Goal: Navigation & Orientation: Find specific page/section

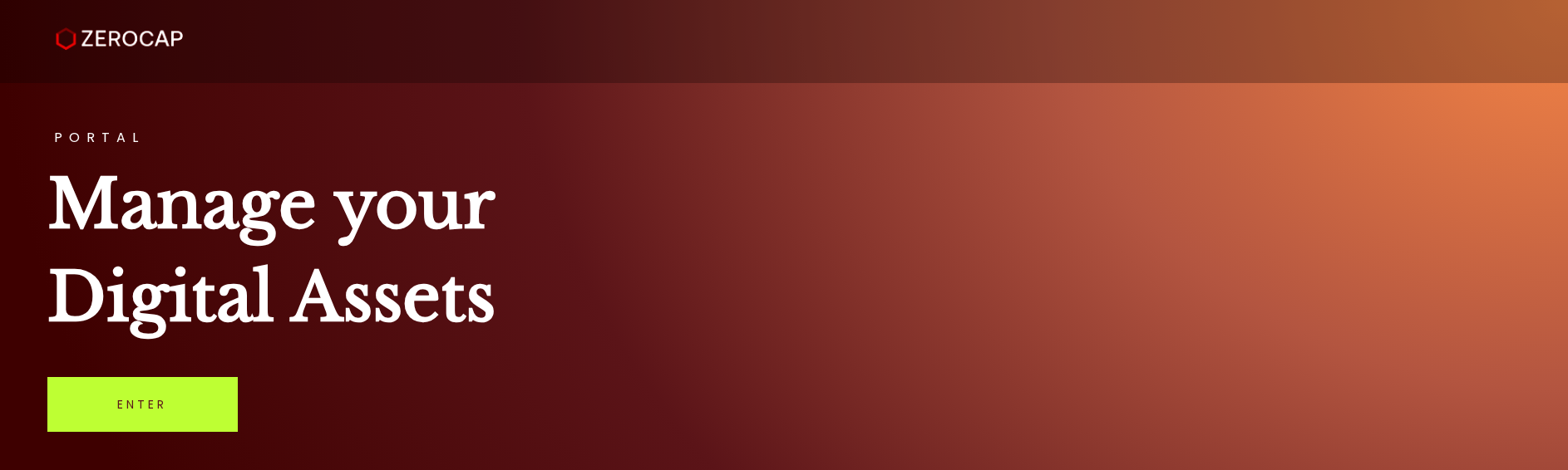
click at [178, 397] on link "Enter" at bounding box center [142, 404] width 191 height 55
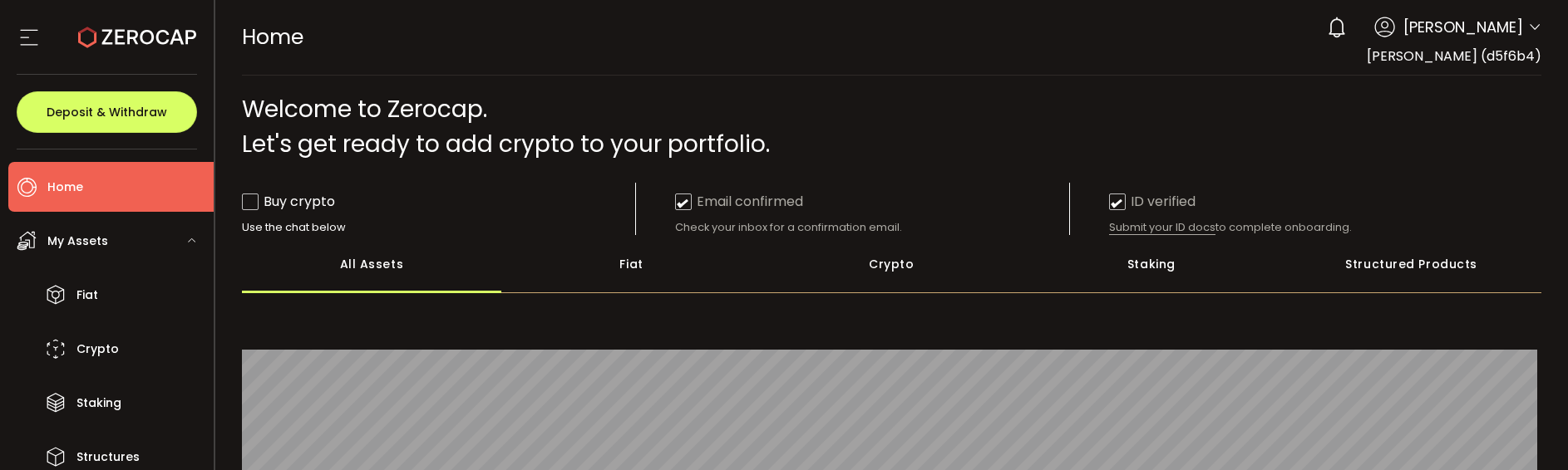
click at [183, 241] on div "My Assets" at bounding box center [111, 242] width 205 height 50
click at [35, 39] on icon at bounding box center [29, 37] width 25 height 25
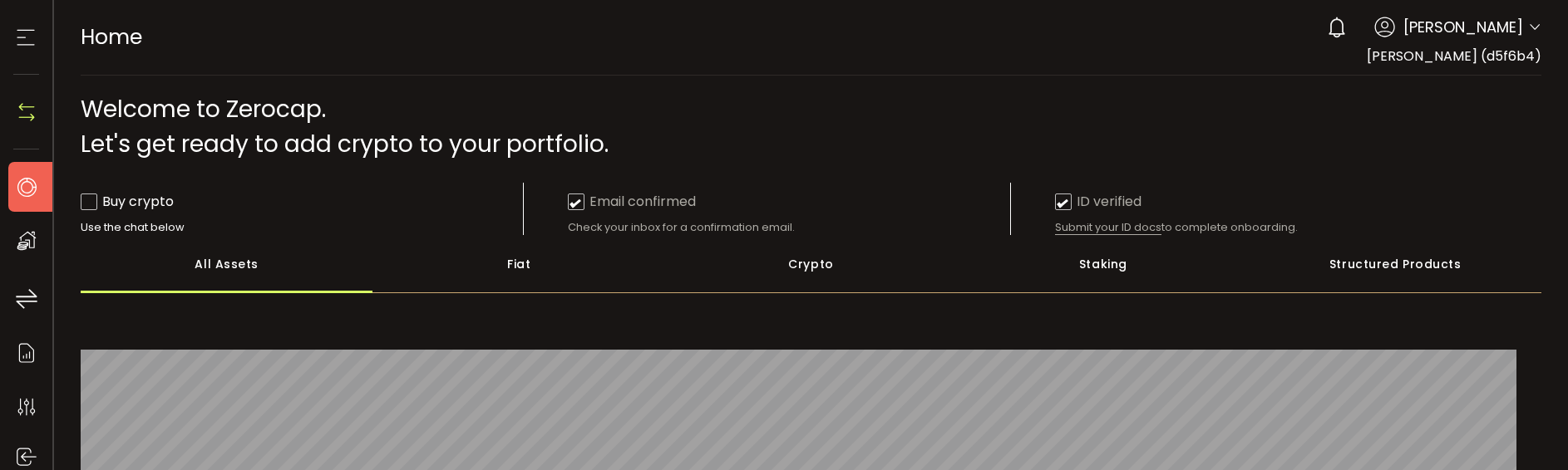
click at [35, 39] on icon at bounding box center [25, 37] width 25 height 25
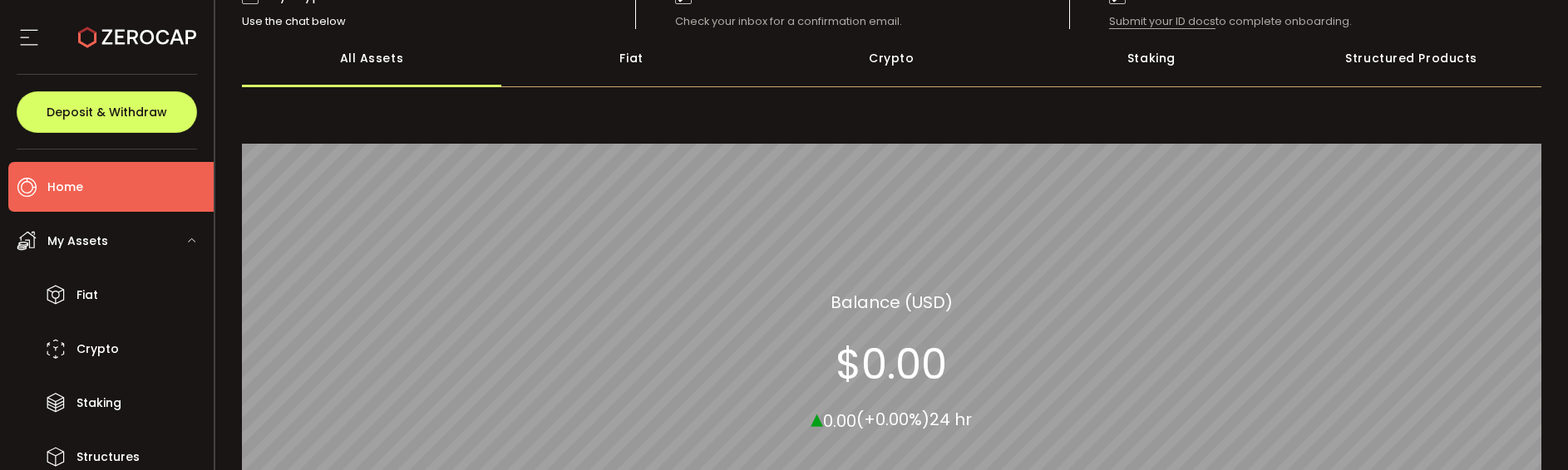
scroll to position [83, 0]
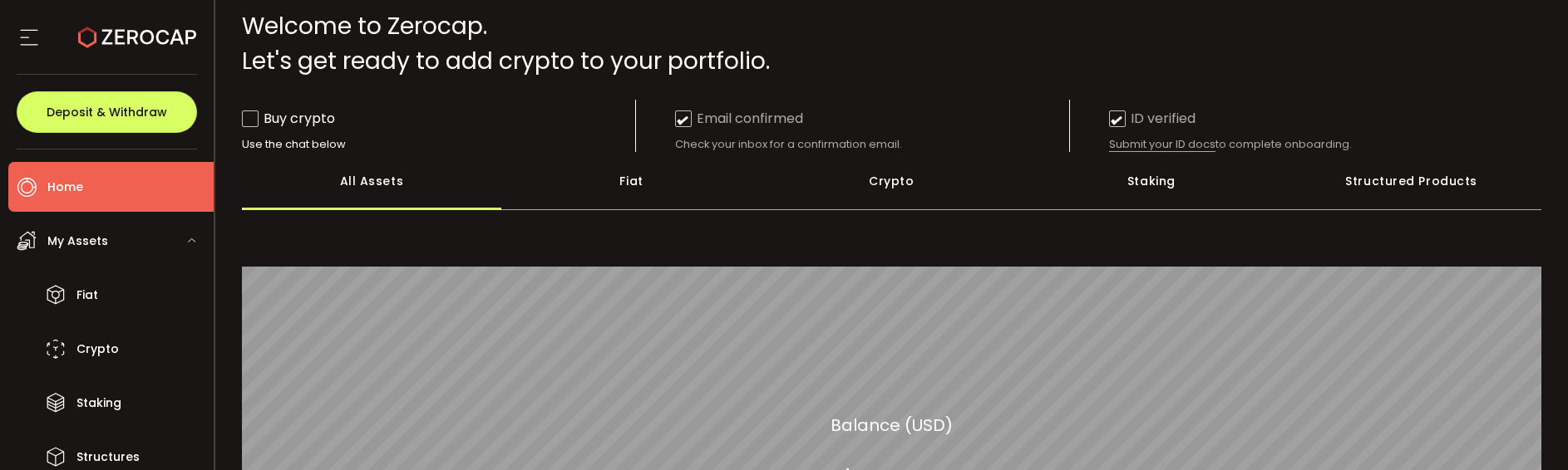
click at [603, 176] on div "Fiat" at bounding box center [631, 181] width 260 height 59
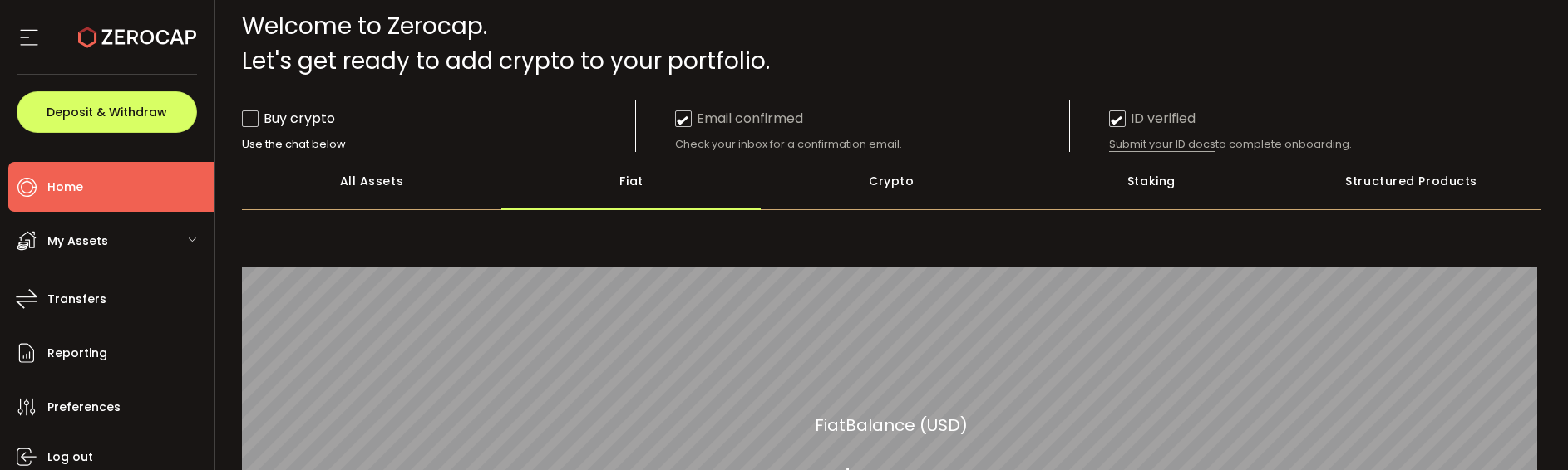
click at [984, 167] on div "Crypto" at bounding box center [891, 181] width 260 height 59
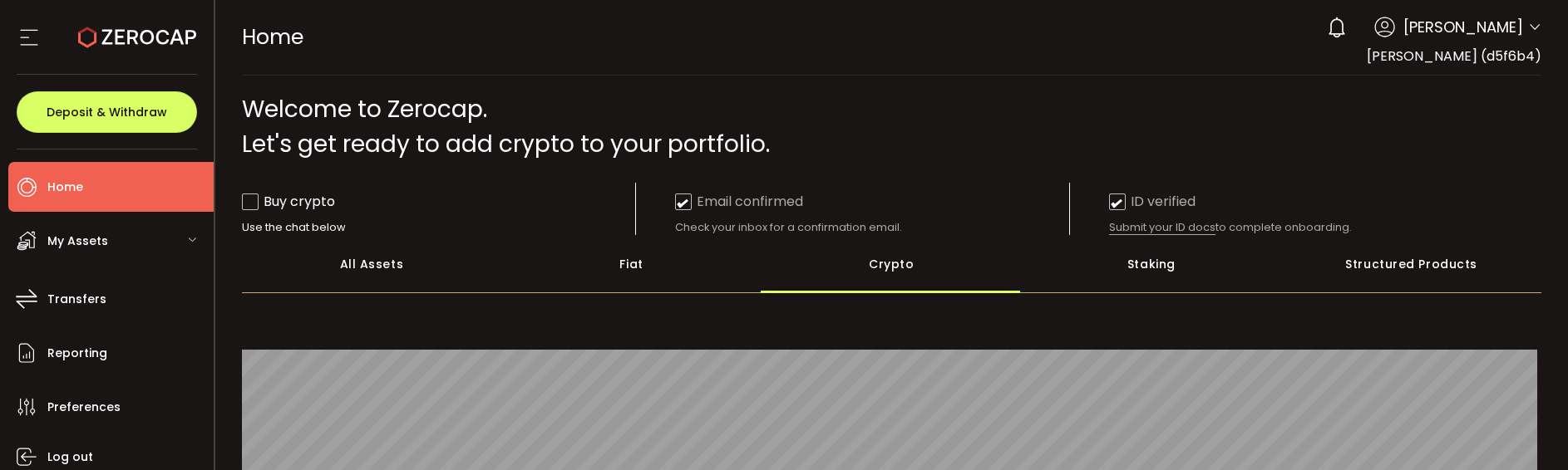
click at [1528, 36] on span at bounding box center [1535, 28] width 13 height 17
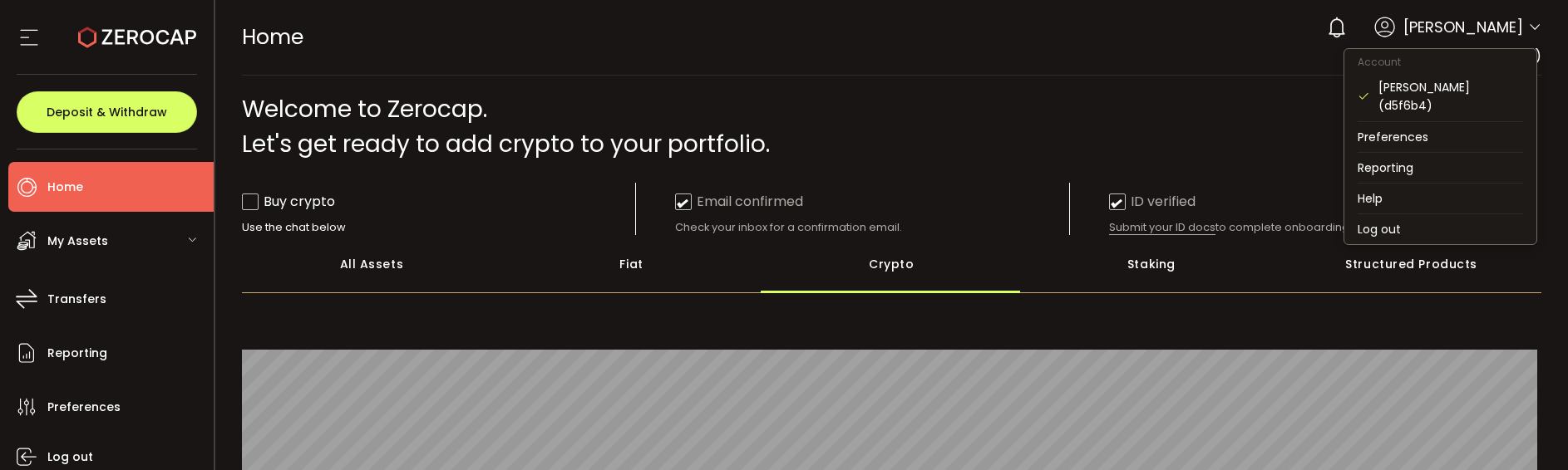
click at [1528, 30] on icon at bounding box center [1535, 27] width 13 height 13
